Goal: Task Accomplishment & Management: Manage account settings

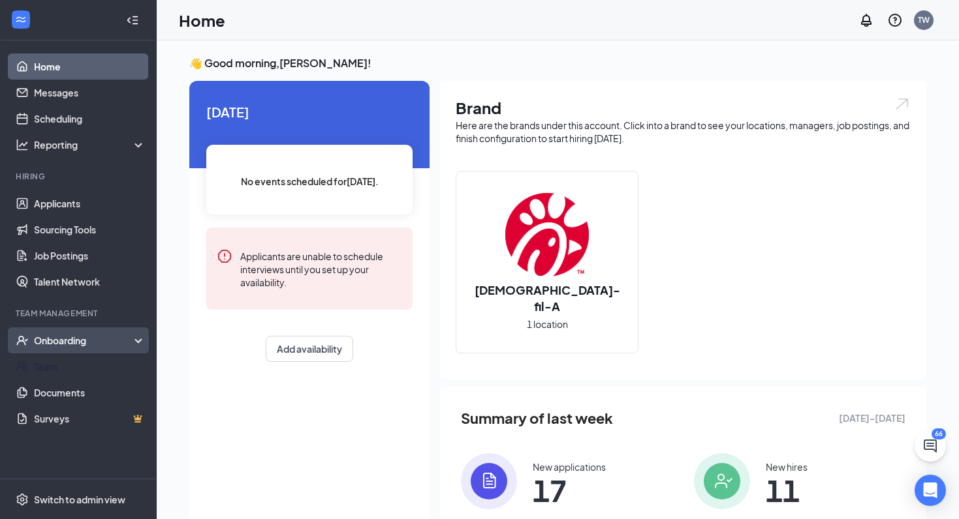
click at [96, 350] on div "Onboarding" at bounding box center [78, 341] width 157 height 26
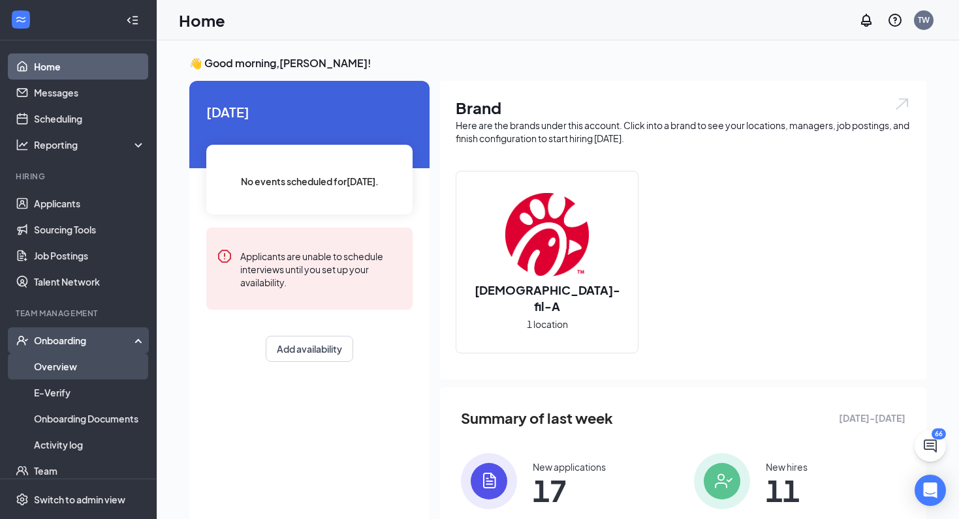
click at [89, 362] on link "Overview" at bounding box center [90, 367] width 112 height 26
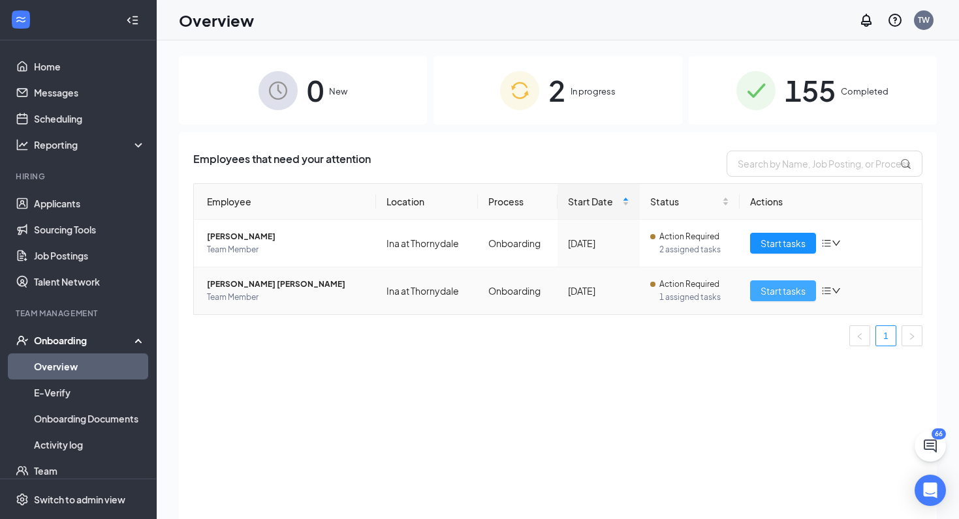
click at [792, 295] on span "Start tasks" at bounding box center [782, 291] width 45 height 14
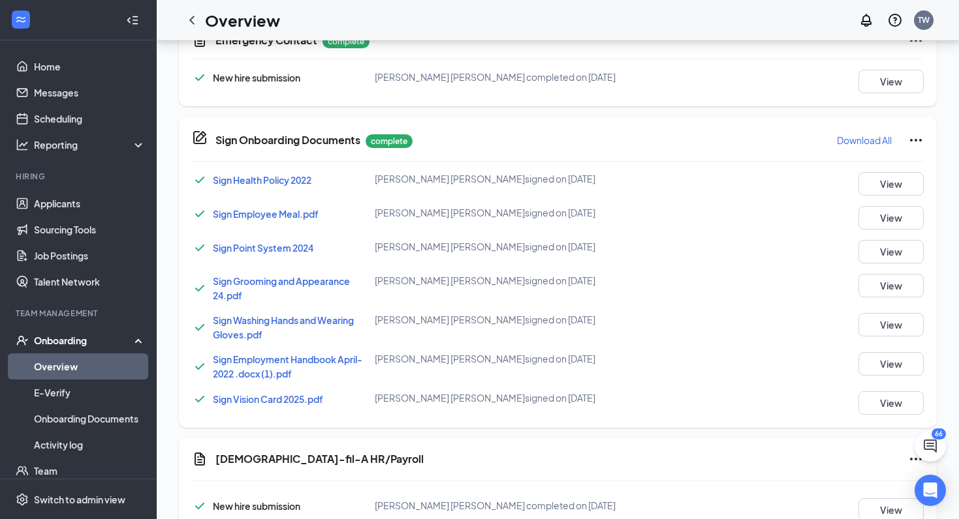
scroll to position [1124, 0]
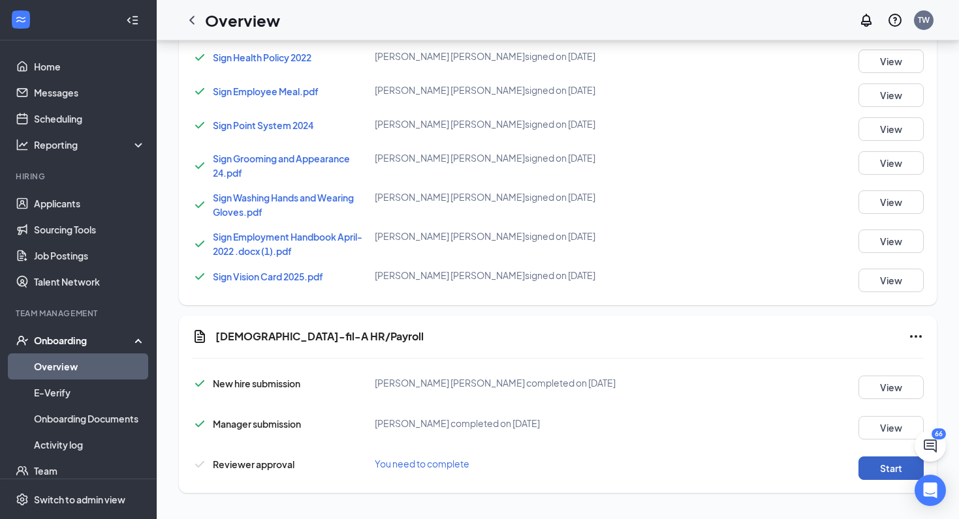
click at [873, 470] on button "Start" at bounding box center [890, 468] width 65 height 23
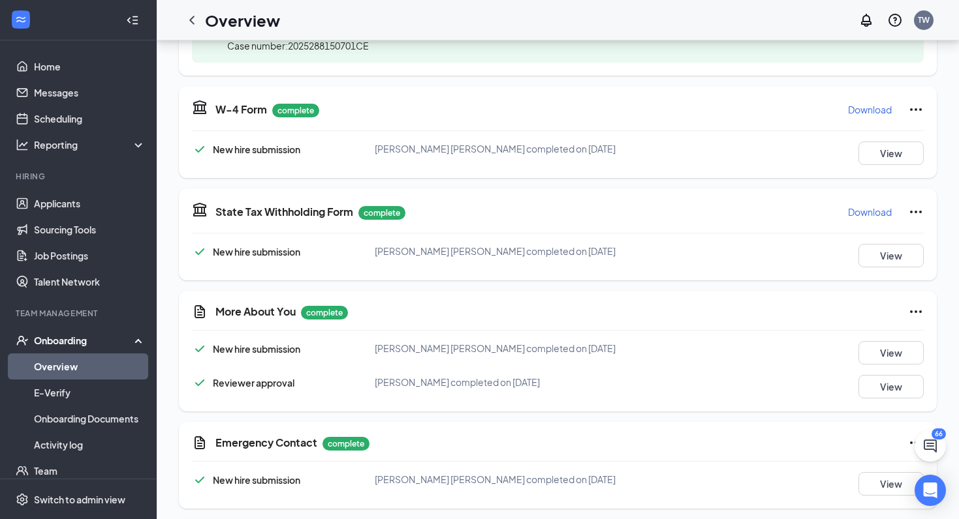
scroll to position [619, 0]
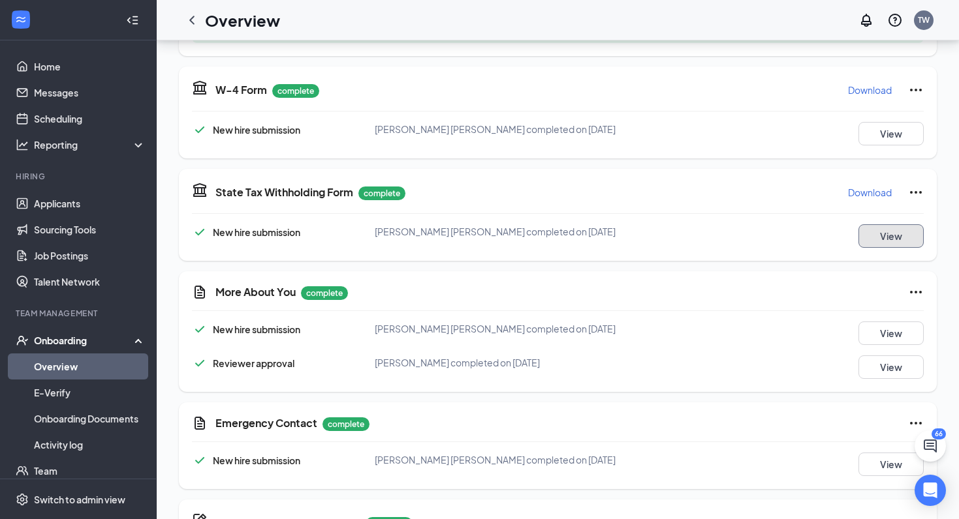
click at [900, 230] on button "View" at bounding box center [890, 235] width 65 height 23
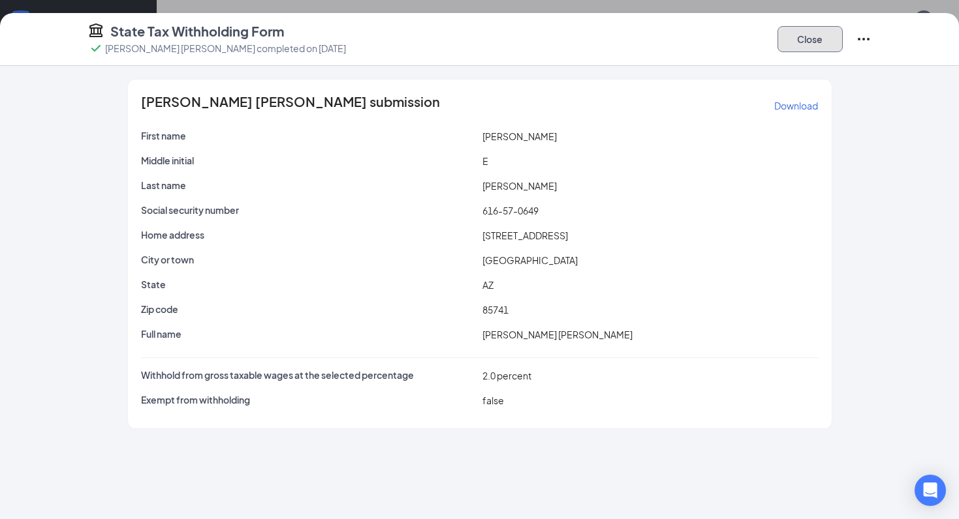
click at [815, 42] on button "Close" at bounding box center [809, 39] width 65 height 26
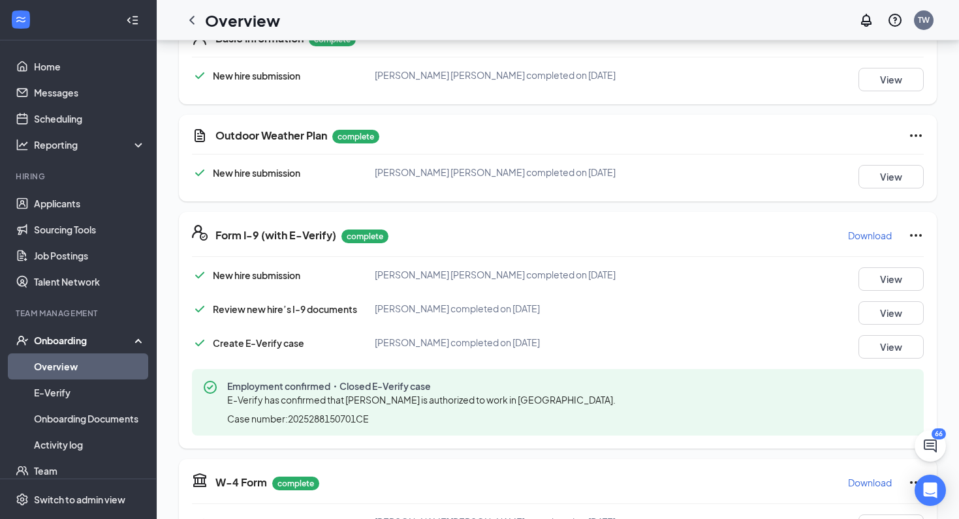
scroll to position [0, 0]
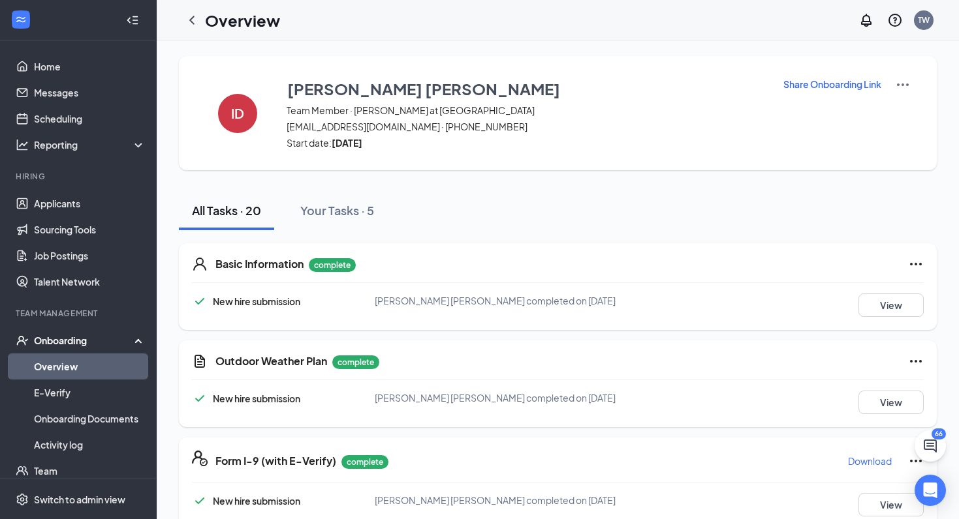
click at [907, 82] on img at bounding box center [903, 85] width 16 height 16
click at [738, 211] on div "All Tasks · 20 Your Tasks · 5" at bounding box center [558, 210] width 758 height 39
click at [194, 23] on icon "ChevronLeft" at bounding box center [192, 20] width 16 height 16
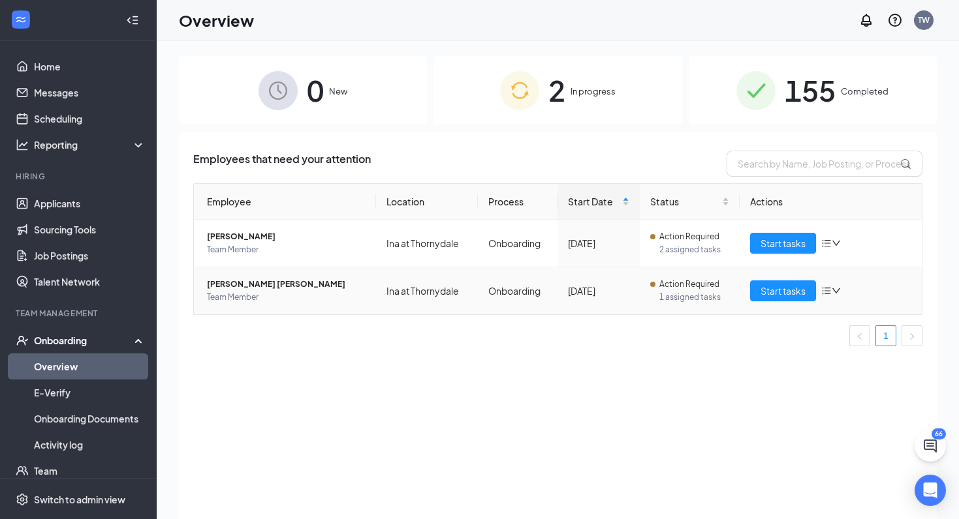
click at [839, 287] on icon "down" at bounding box center [835, 290] width 9 height 9
click at [593, 366] on div "Employees that need your attention Employee Location Process Start Date Status …" at bounding box center [558, 342] width 758 height 420
click at [786, 289] on span "Start tasks" at bounding box center [782, 291] width 45 height 14
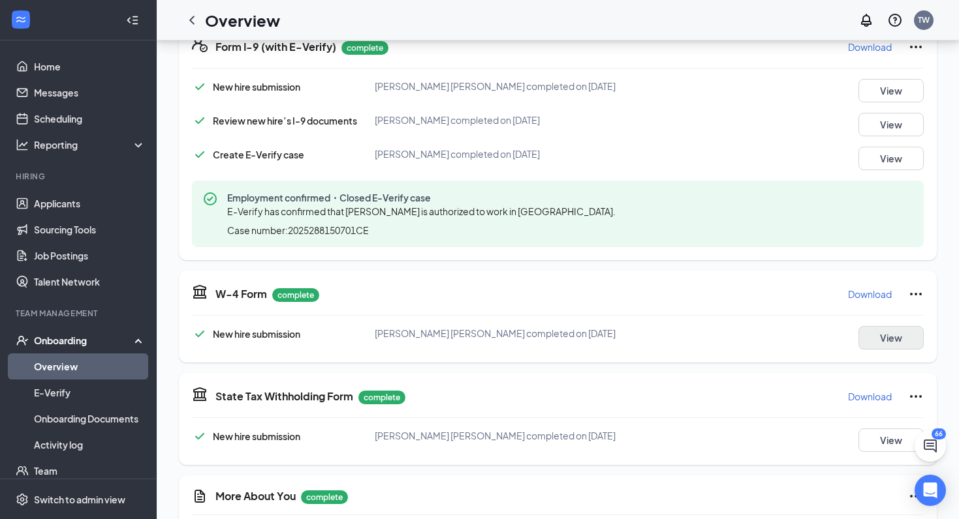
scroll to position [420, 0]
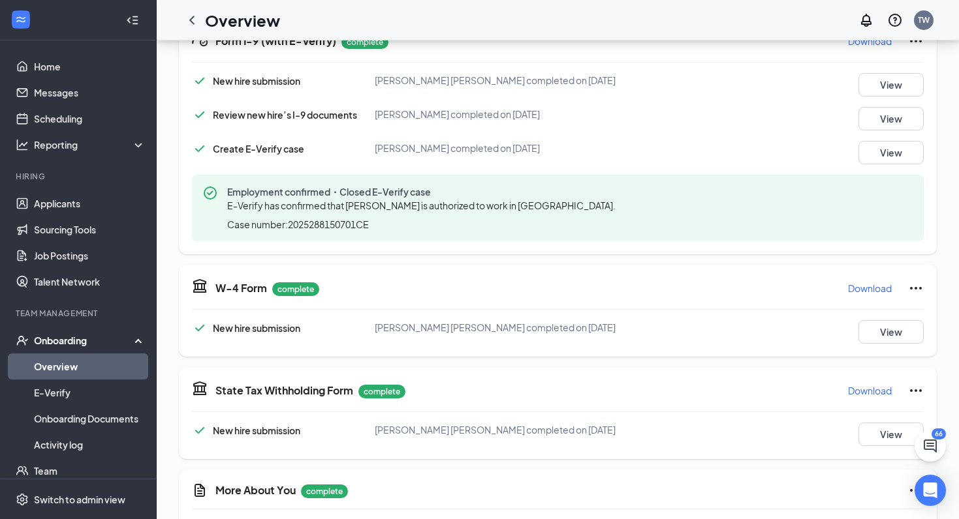
click at [871, 288] on p "Download" at bounding box center [870, 288] width 44 height 13
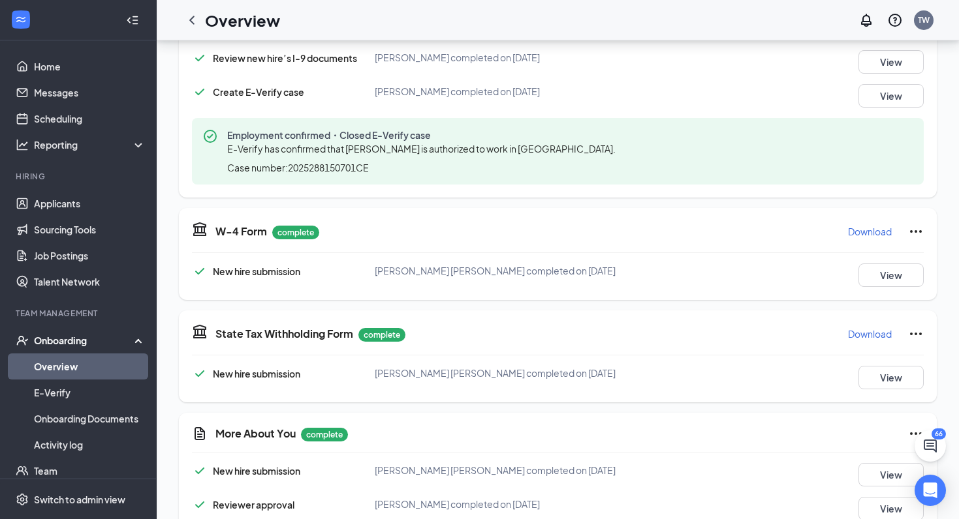
scroll to position [478, 0]
click at [865, 337] on p "Download" at bounding box center [870, 333] width 44 height 13
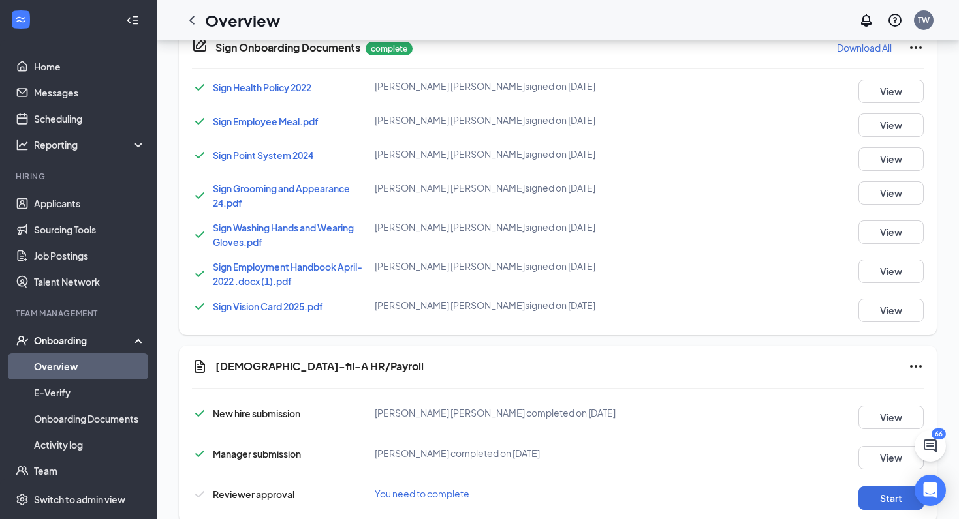
scroll to position [1124, 0]
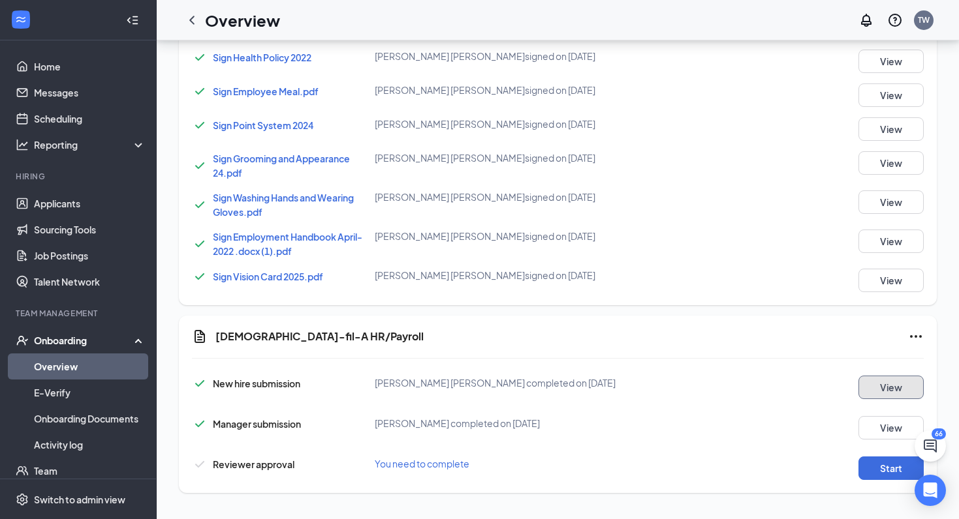
click at [884, 392] on button "View" at bounding box center [890, 387] width 65 height 23
click at [915, 335] on icon "Ellipses" at bounding box center [916, 336] width 12 height 3
click at [853, 359] on span "Mark as complete" at bounding box center [867, 364] width 76 height 13
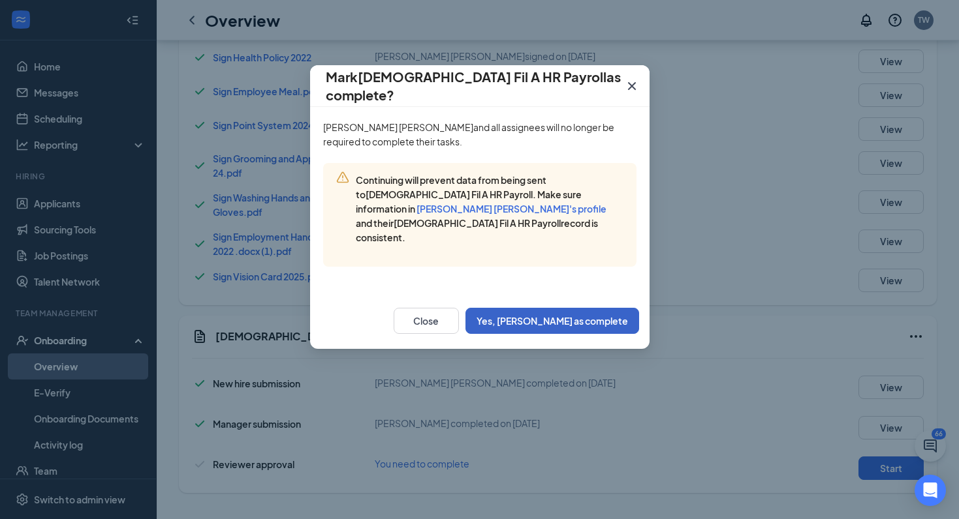
click at [583, 308] on button "Yes, [PERSON_NAME] as complete" at bounding box center [552, 321] width 174 height 26
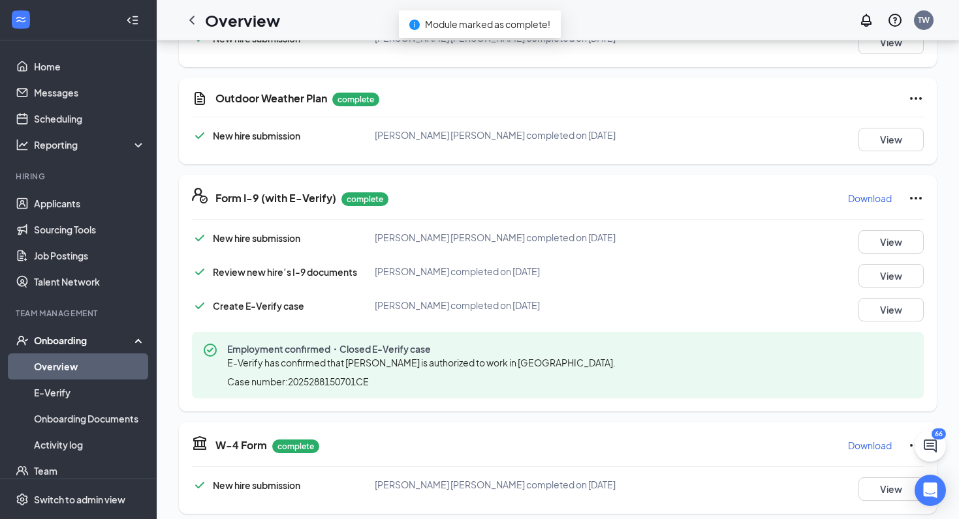
scroll to position [0, 0]
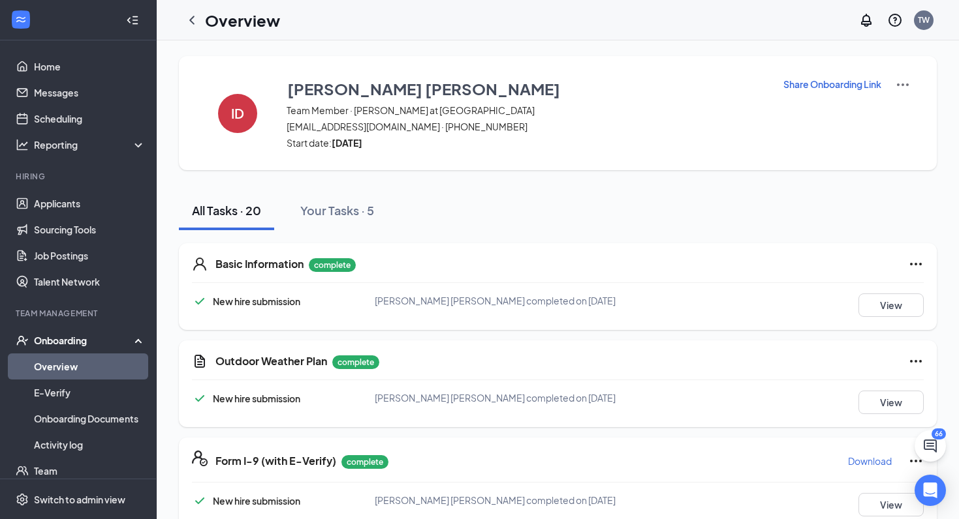
drag, startPoint x: 191, startPoint y: 22, endPoint x: 316, endPoint y: 54, distance: 129.1
click at [191, 22] on icon "ChevronLeft" at bounding box center [192, 20] width 16 height 16
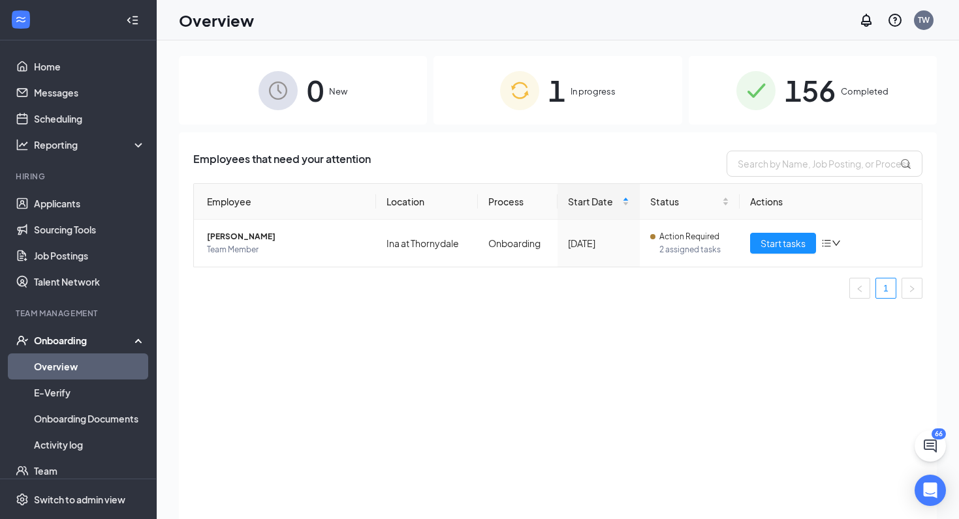
click at [834, 86] on span "156" at bounding box center [809, 90] width 51 height 45
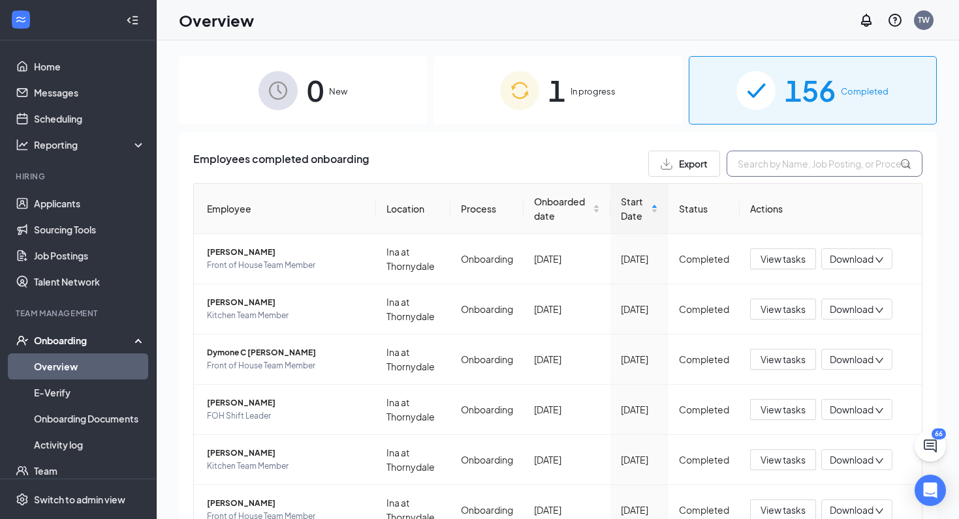
click at [812, 156] on input "text" at bounding box center [824, 164] width 196 height 26
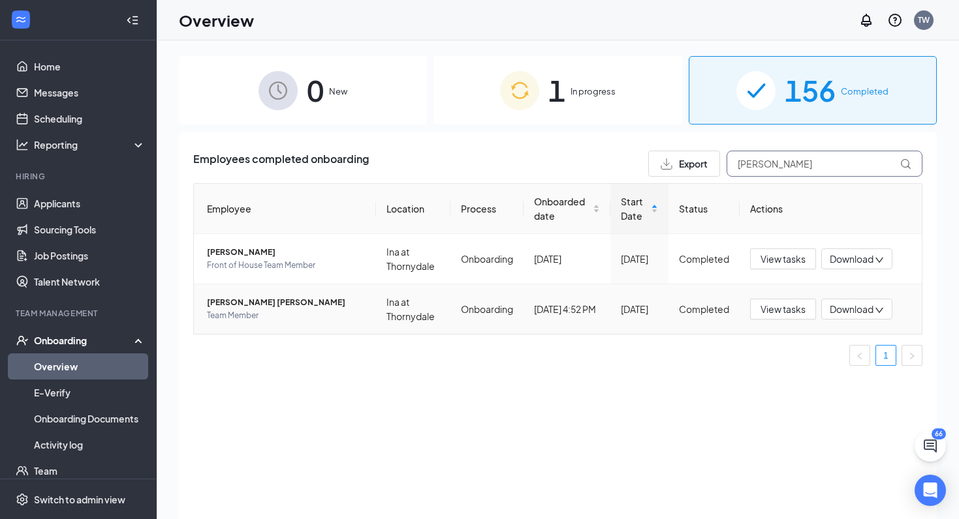
type input "[PERSON_NAME]"
click at [885, 309] on div "Download" at bounding box center [856, 309] width 71 height 21
click at [810, 367] on div "Download files" at bounding box center [814, 371] width 141 height 16
